Goal: Information Seeking & Learning: Understand process/instructions

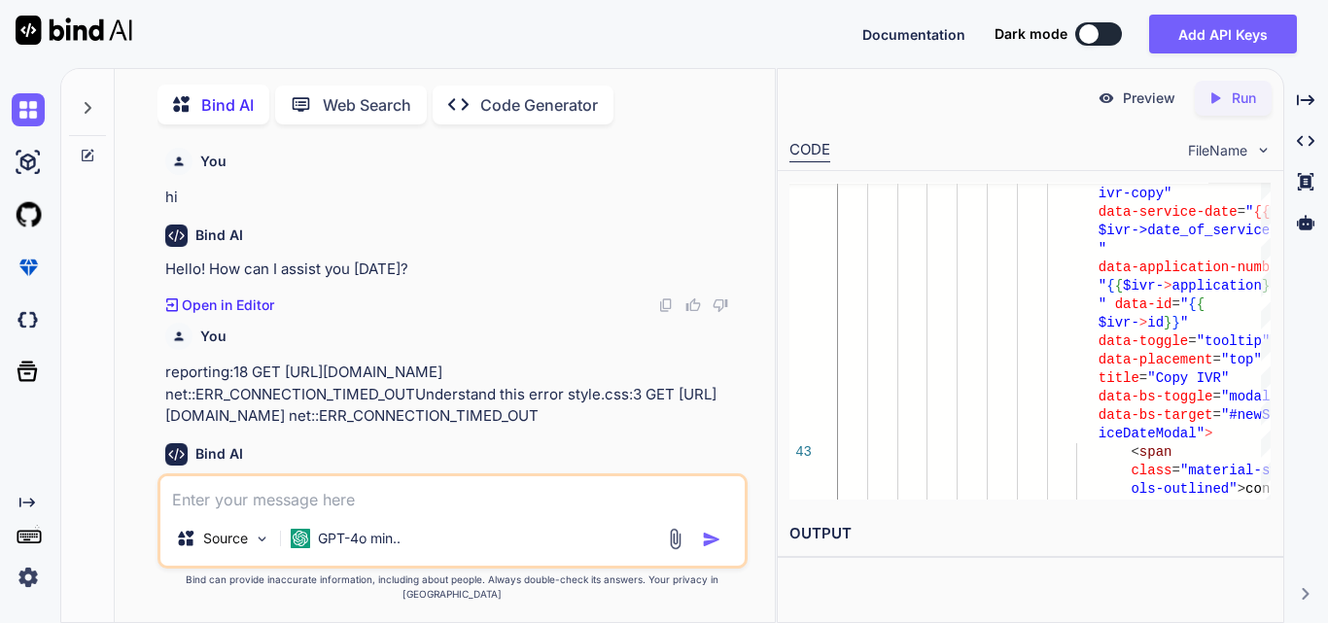
scroll to position [0, 6]
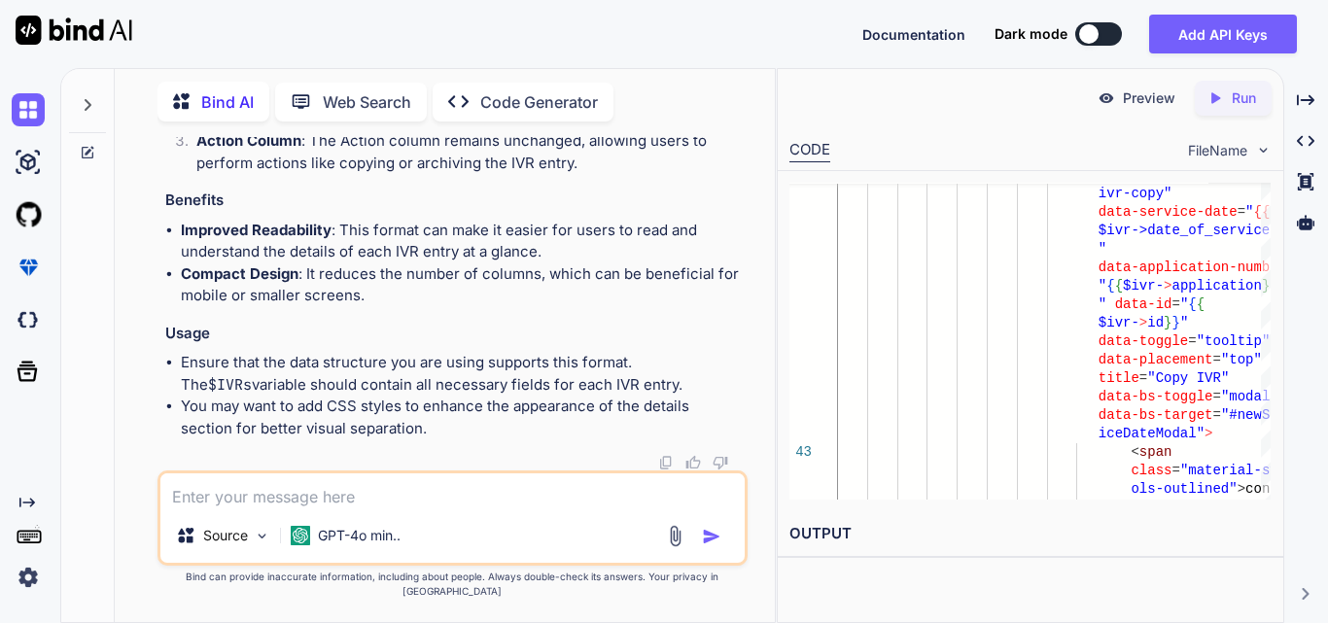
type textarea "x"
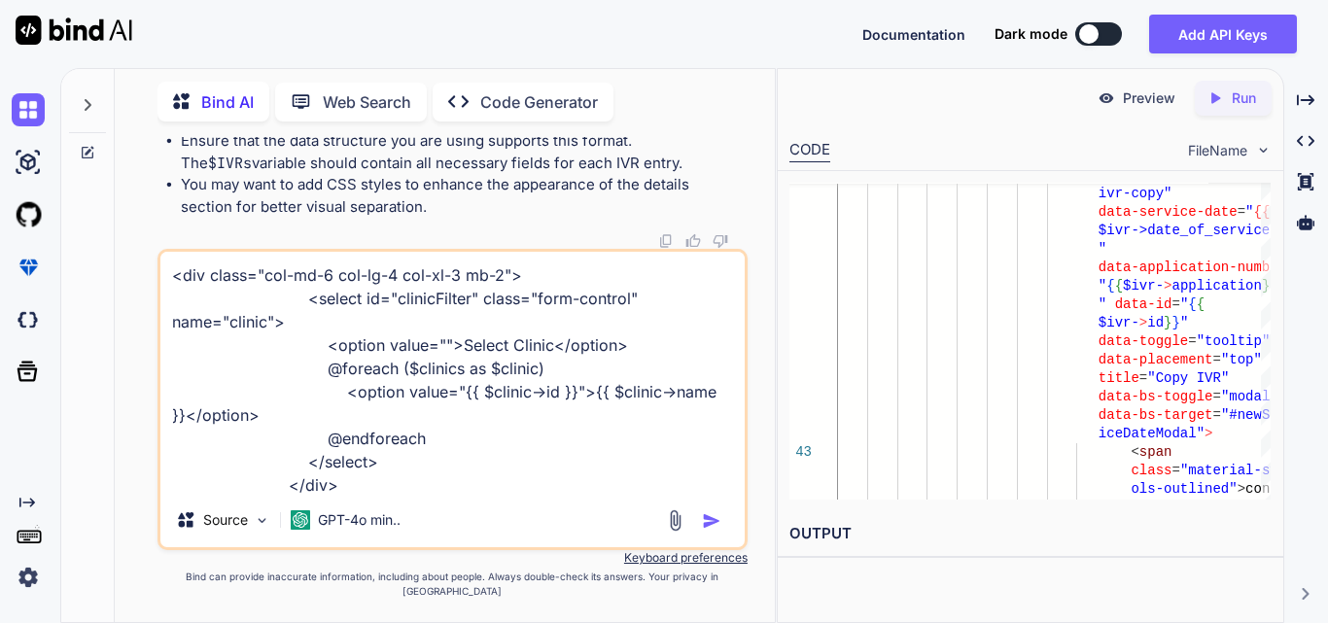
scroll to position [257, 0]
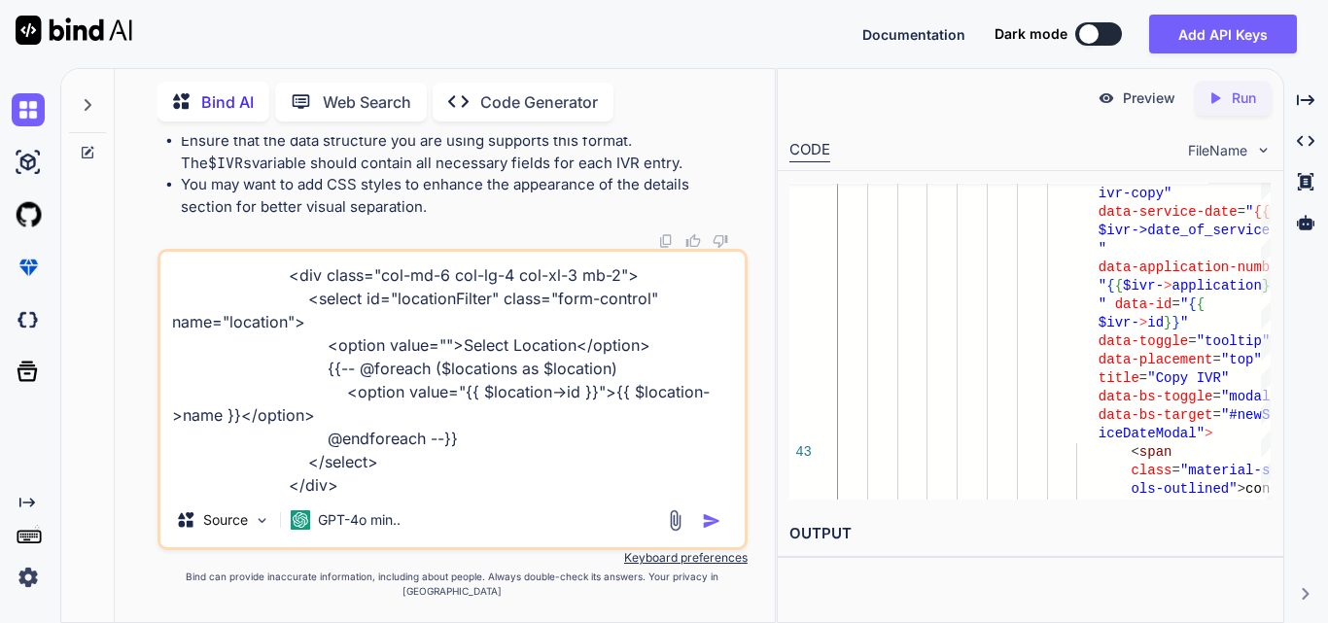
click at [388, 490] on textarea "<div class="col-md-6 col-lg-4 col-xl-3 mb-2"> <select id="clinicFilter" class="…" at bounding box center [452, 372] width 584 height 241
paste textarea "try { $user = Auth::user(); $login_type = $user->login_type; $IVRs = $this->ivr…"
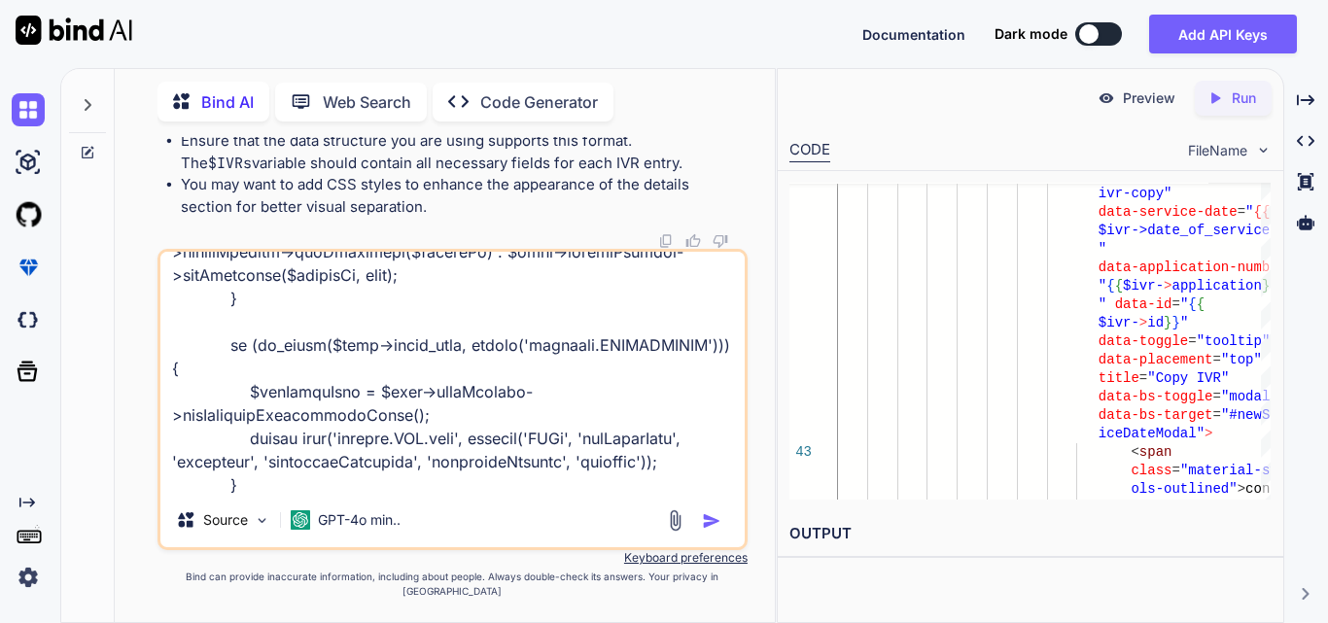
type textarea "<div class="col-md-6 col-lg-4 col-xl-3 mb-2"> <select id="clinicFilter" class="…"
click at [706, 531] on img "button" at bounding box center [711, 521] width 19 height 19
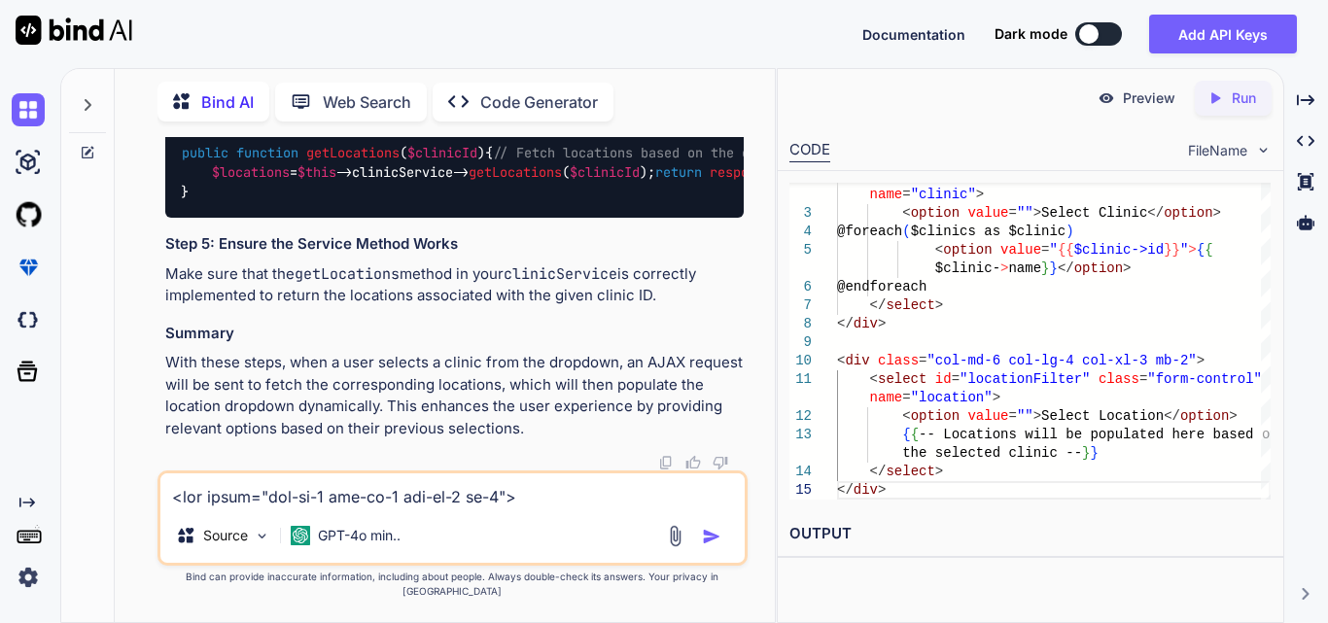
scroll to position [119583, 0]
drag, startPoint x: 261, startPoint y: 204, endPoint x: 681, endPoint y: 212, distance: 420.2
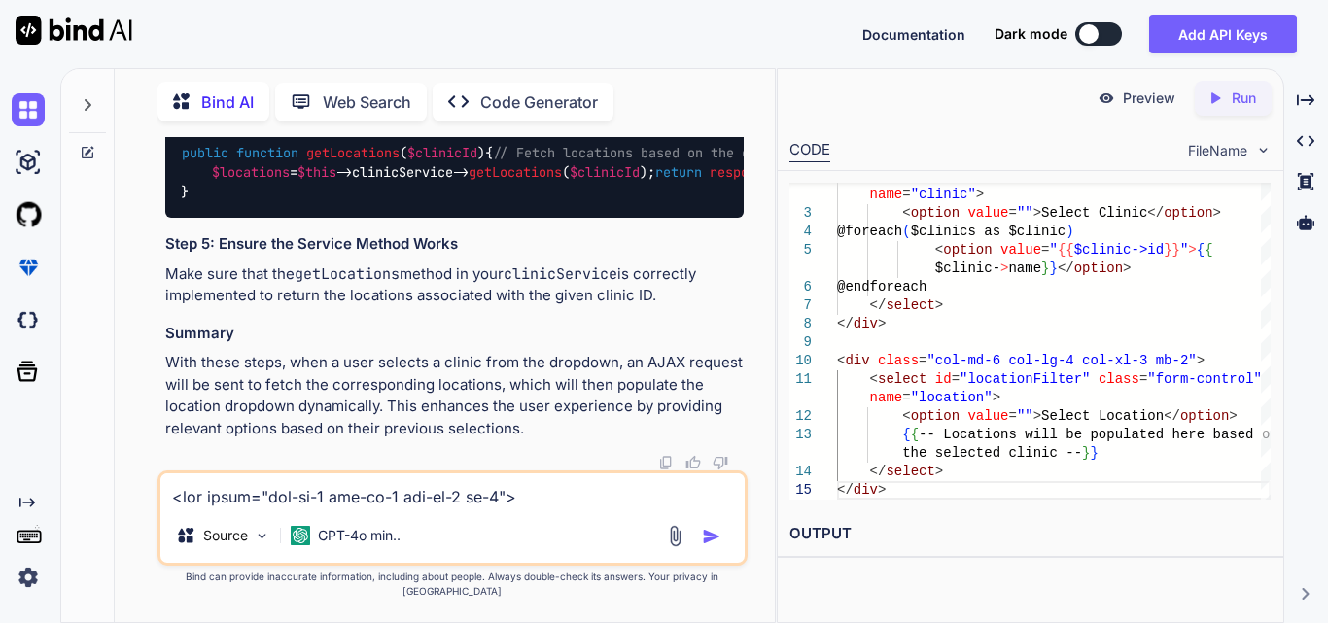
drag, startPoint x: 202, startPoint y: 250, endPoint x: 289, endPoint y: 360, distance: 139.9
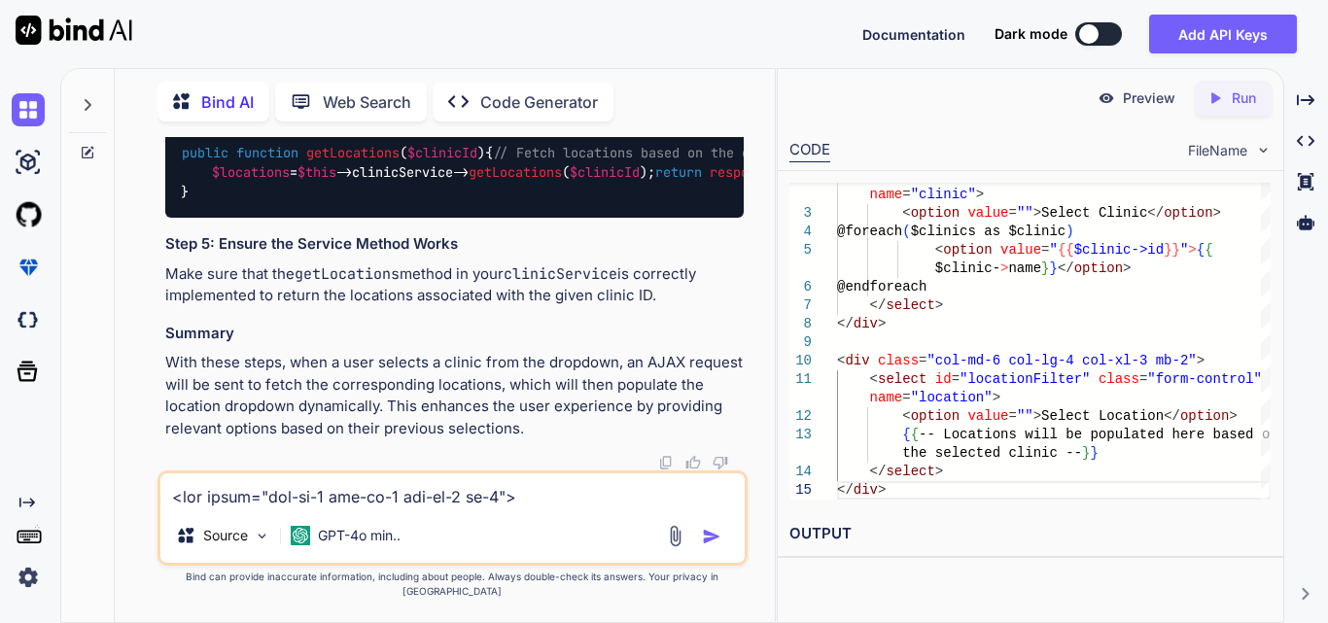
drag, startPoint x: 472, startPoint y: 201, endPoint x: 712, endPoint y: 213, distance: 240.5
